Goal: Transaction & Acquisition: Purchase product/service

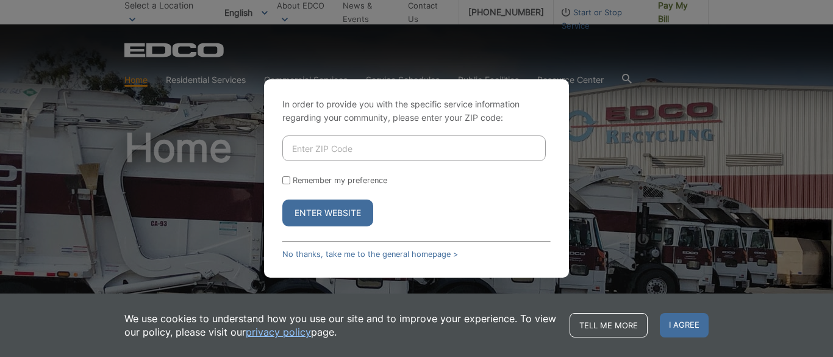
click at [326, 212] on button "Enter Website" at bounding box center [327, 212] width 91 height 27
click at [356, 211] on button "Enter Website" at bounding box center [327, 212] width 91 height 27
click at [348, 153] on input "Enter ZIP Code" at bounding box center [414, 148] width 264 height 26
type input "90712"
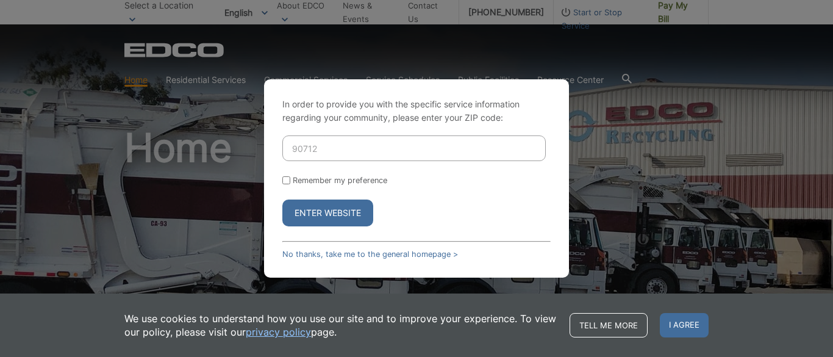
click at [288, 180] on input "Remember my preference" at bounding box center [286, 180] width 8 height 8
checkbox input "true"
click at [314, 212] on button "Enter Website" at bounding box center [327, 212] width 91 height 27
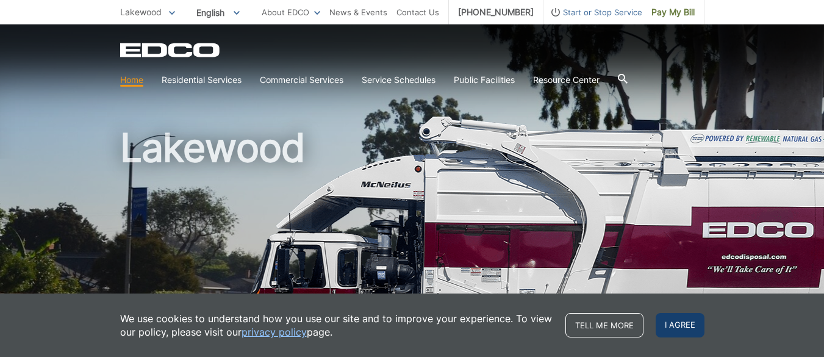
click at [663, 319] on span "I agree" at bounding box center [680, 325] width 49 height 24
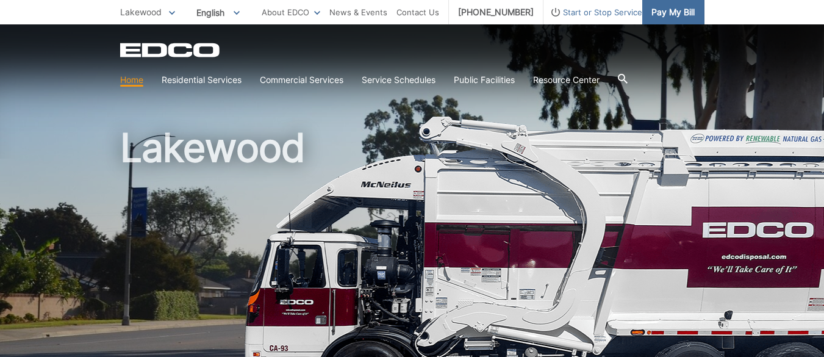
click at [658, 6] on span "Pay My Bill" at bounding box center [673, 11] width 43 height 13
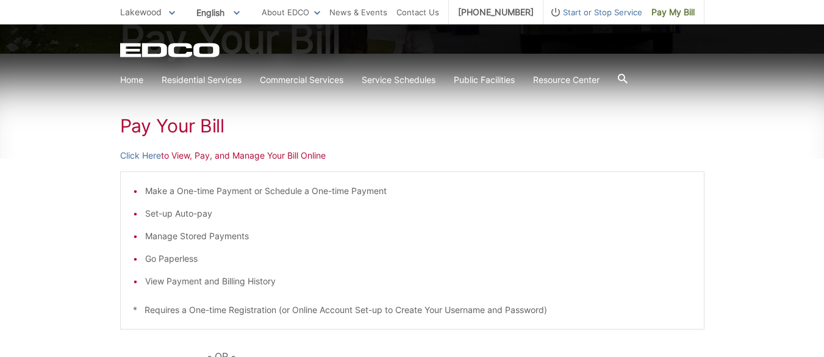
scroll to position [183, 0]
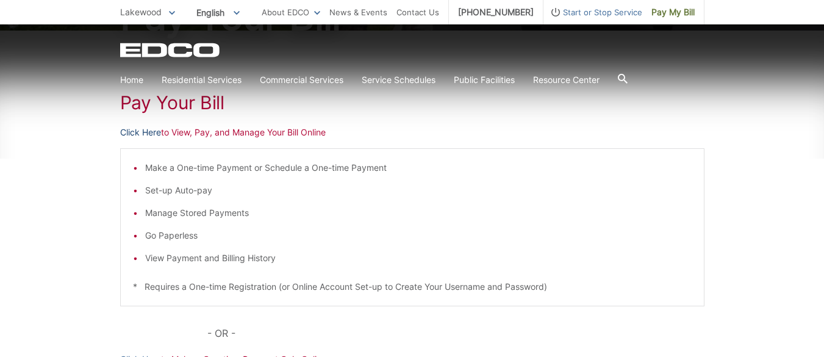
click at [148, 132] on link "Click Here" at bounding box center [140, 132] width 41 height 13
